Goal: Task Accomplishment & Management: Manage account settings

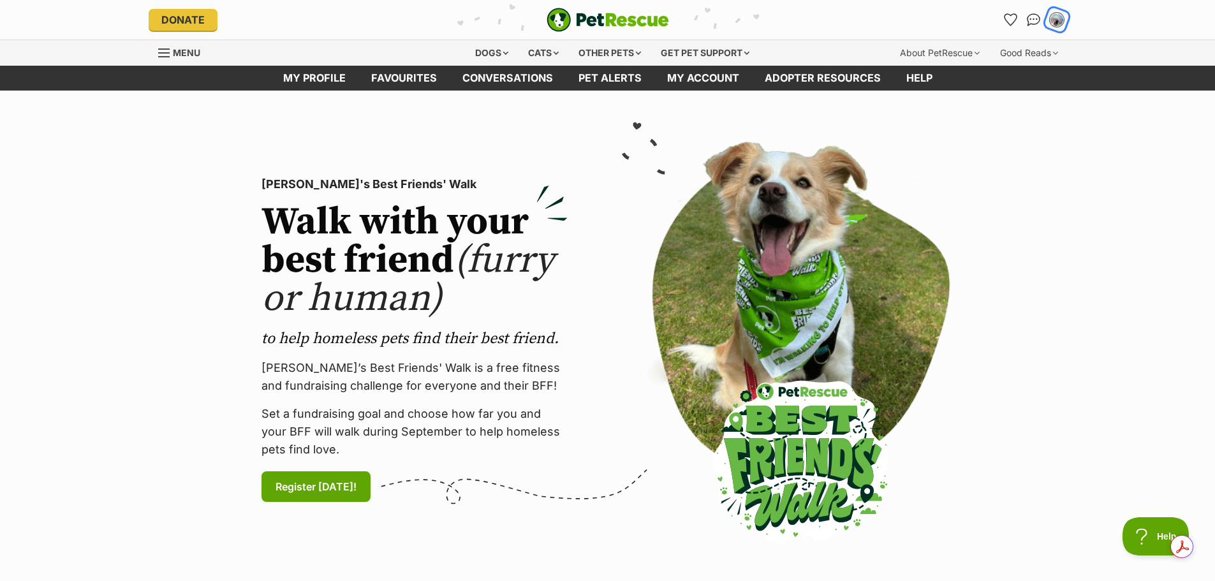
click at [1058, 14] on img "My account" at bounding box center [1057, 19] width 17 height 17
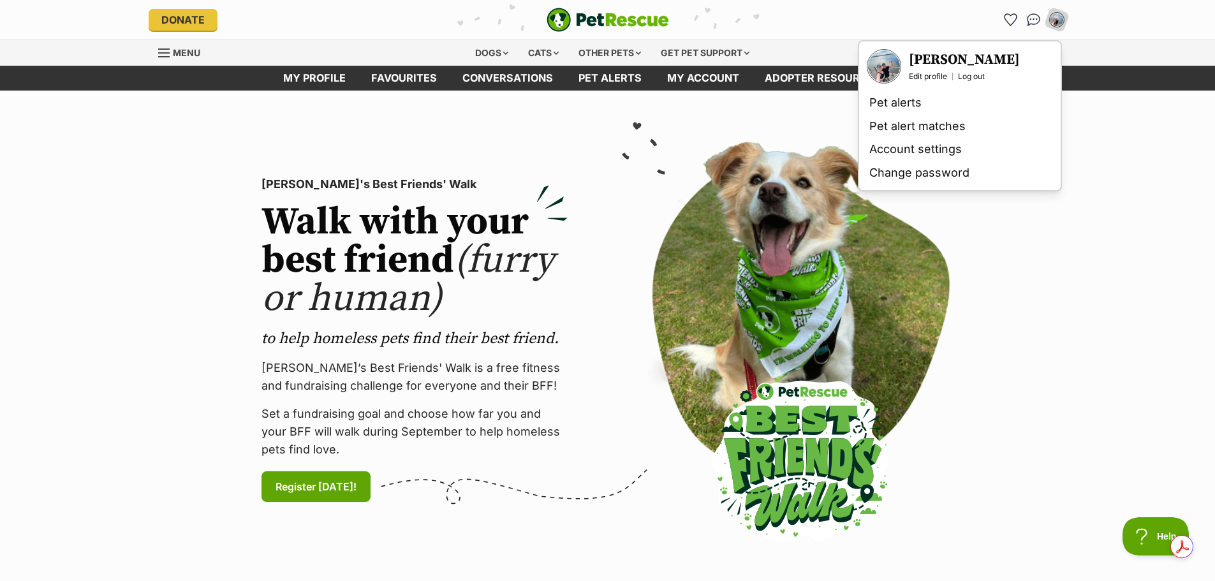
click at [896, 70] on img "Your profile" at bounding box center [884, 66] width 32 height 32
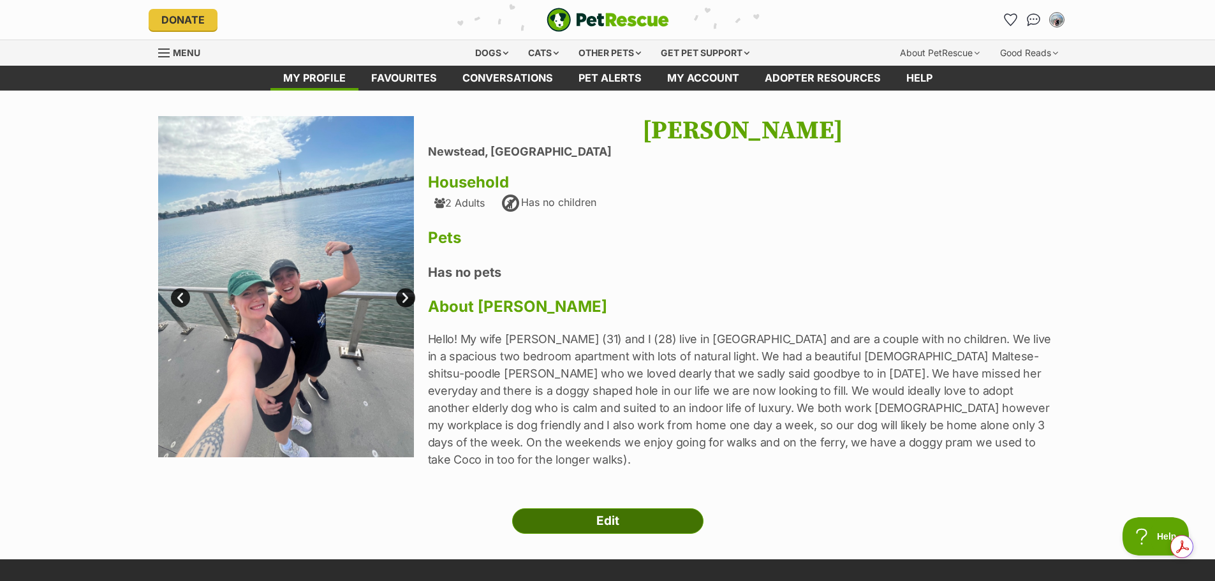
click at [610, 508] on link "Edit" at bounding box center [607, 521] width 191 height 26
click at [406, 293] on link "Next" at bounding box center [405, 297] width 19 height 19
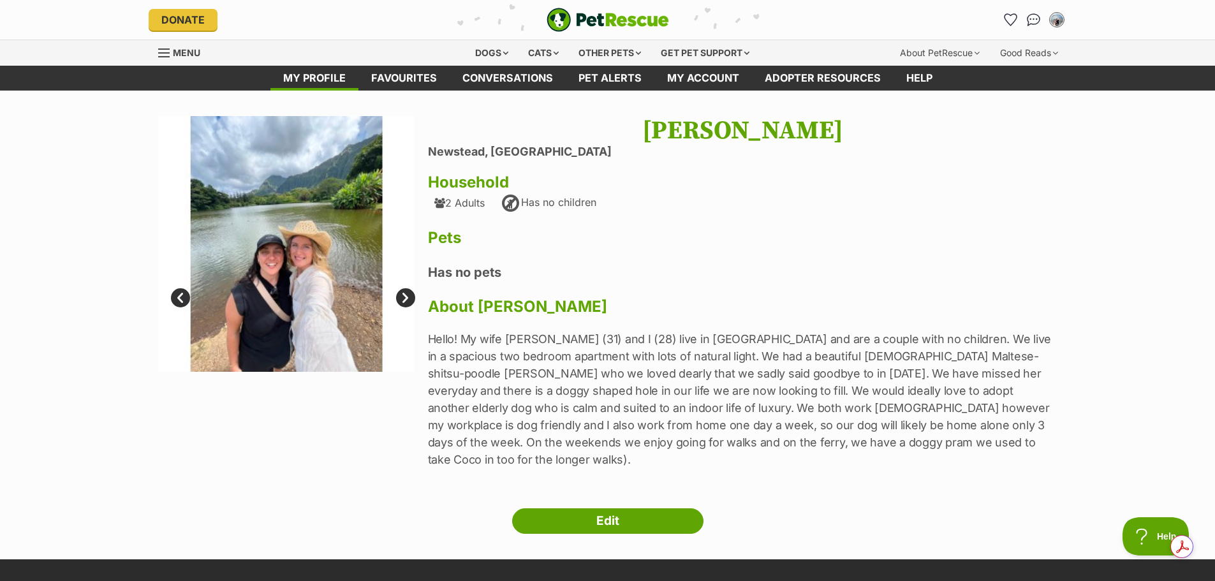
click at [183, 295] on link "Prev" at bounding box center [180, 297] width 19 height 19
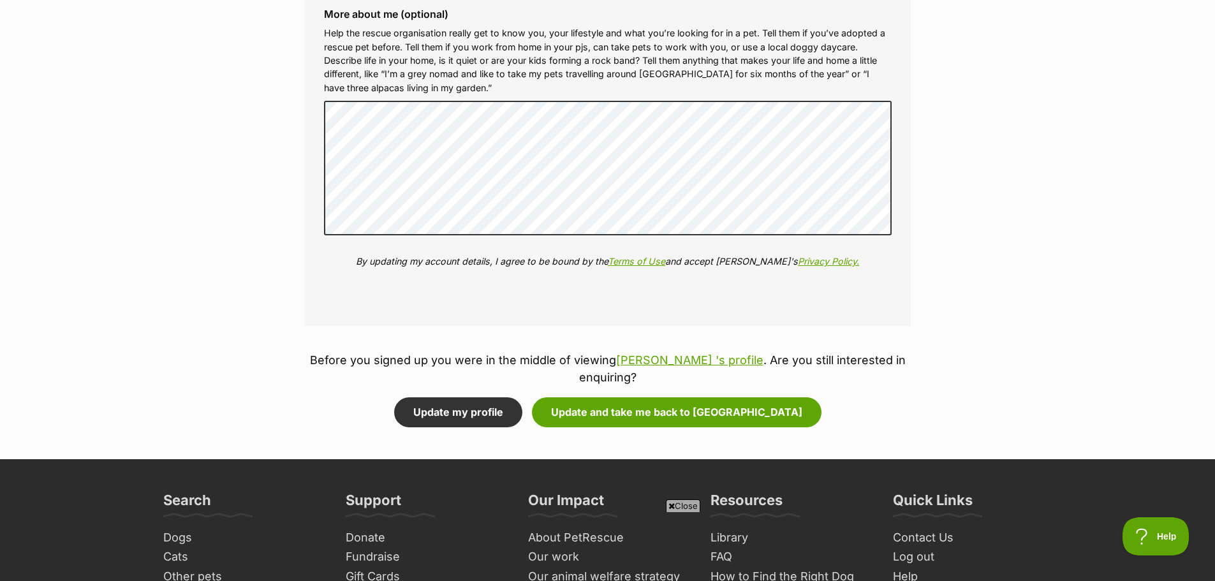
scroll to position [1722, 0]
